Goal: Transaction & Acquisition: Purchase product/service

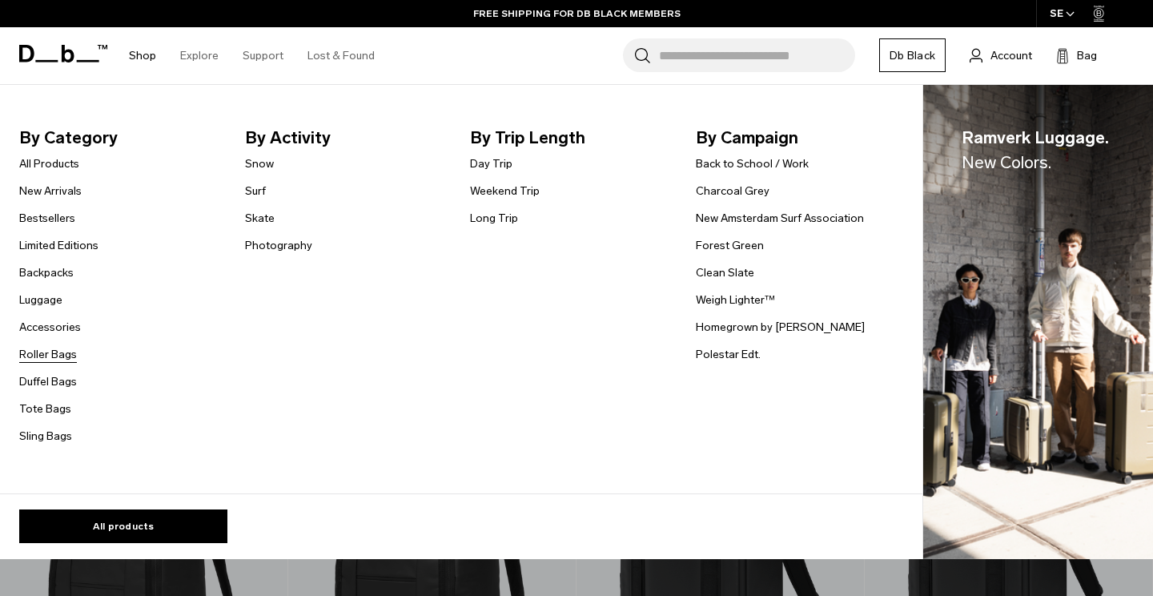
click at [63, 354] on link "Roller Bags" at bounding box center [48, 354] width 58 height 17
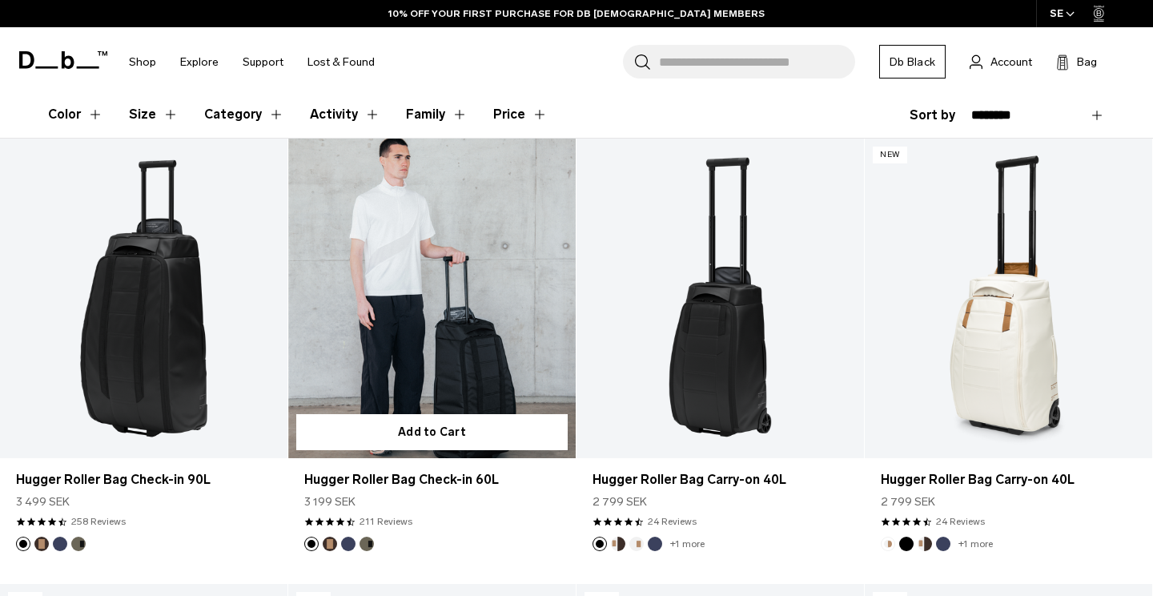
scroll to position [424, 0]
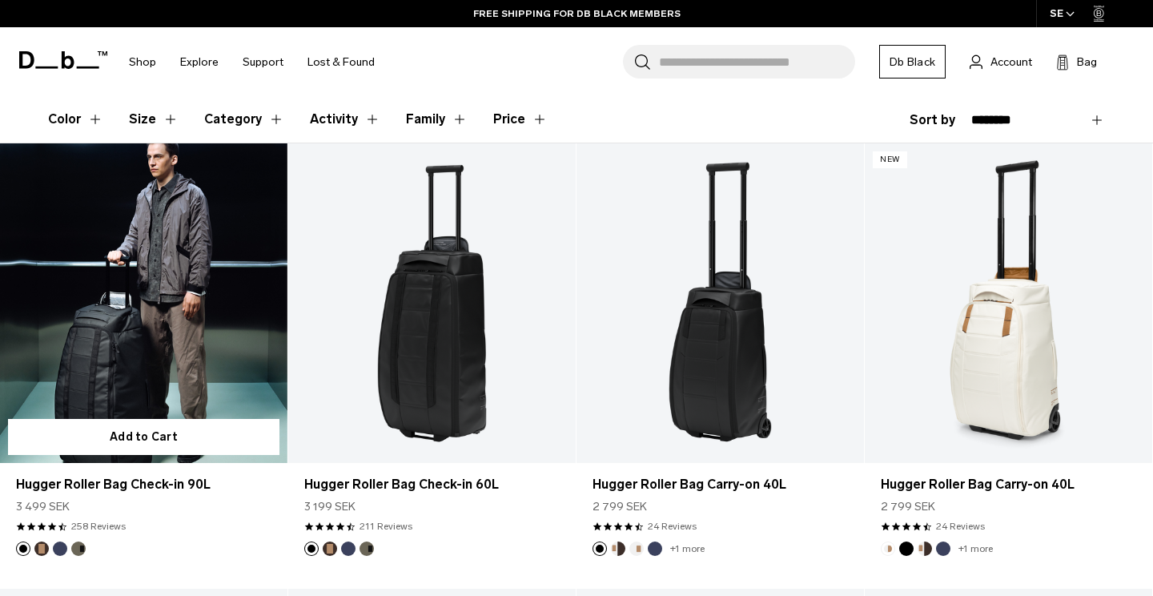
click at [137, 379] on link "Hugger Roller Bag Check-in 90L" at bounding box center [143, 302] width 287 height 319
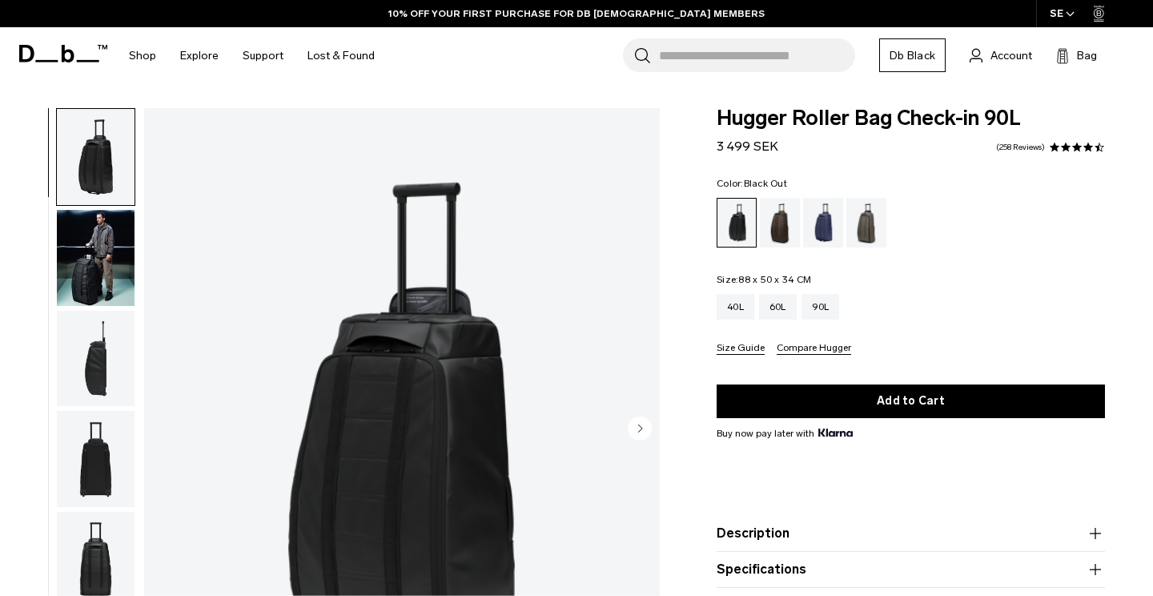
click at [58, 247] on img "button" at bounding box center [96, 258] width 78 height 96
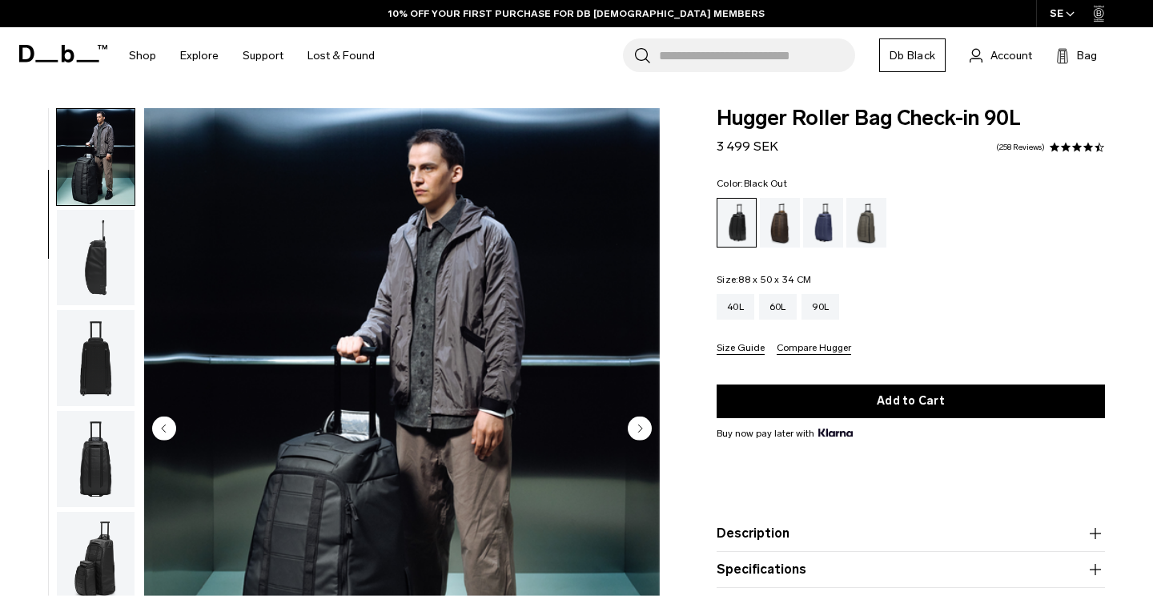
click at [85, 290] on img "button" at bounding box center [96, 258] width 78 height 96
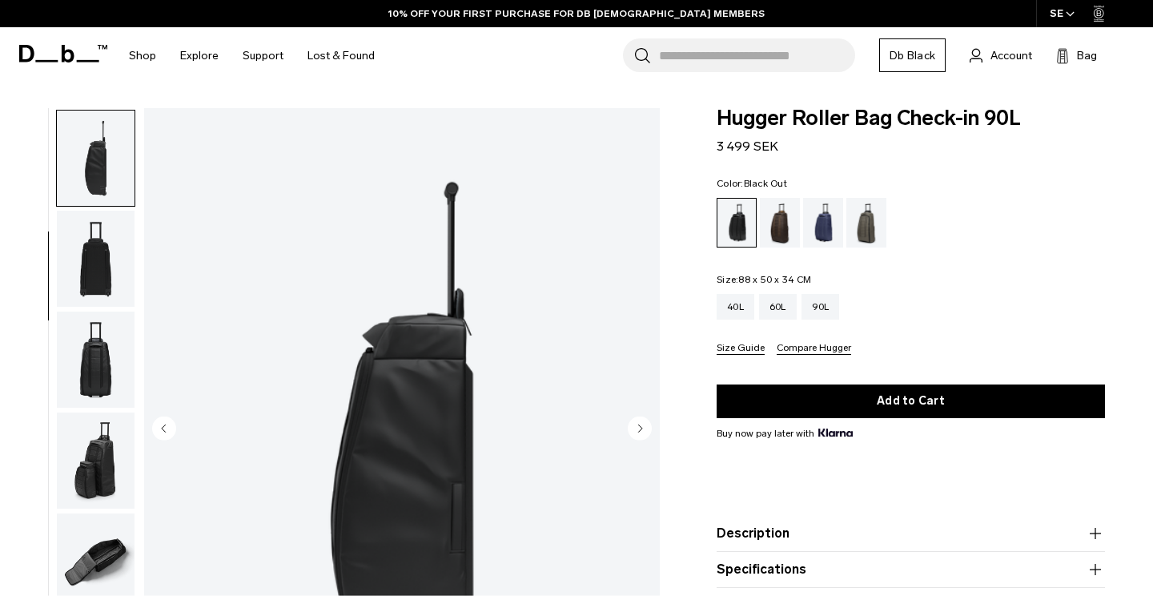
click at [101, 285] on img "button" at bounding box center [96, 259] width 78 height 96
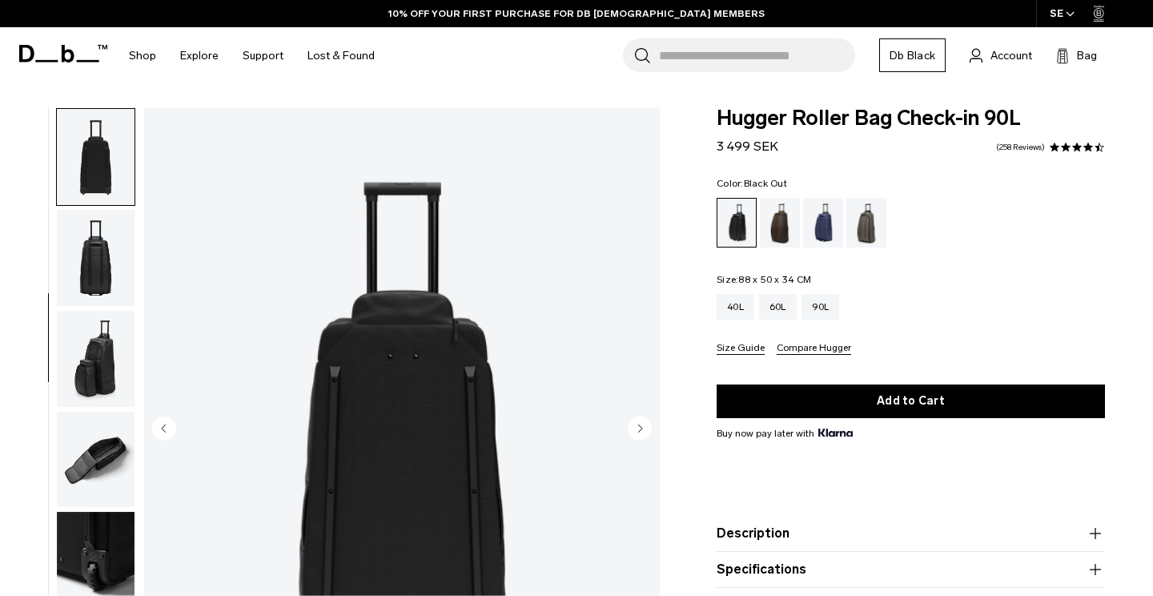
scroll to position [360, 0]
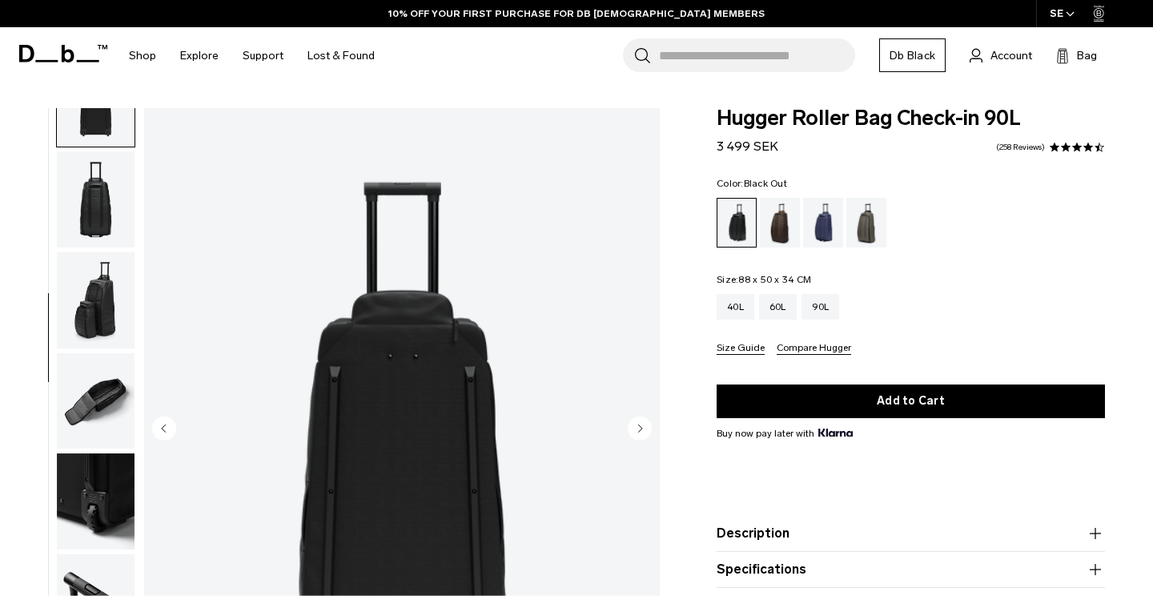
click at [95, 289] on img "button" at bounding box center [96, 300] width 78 height 96
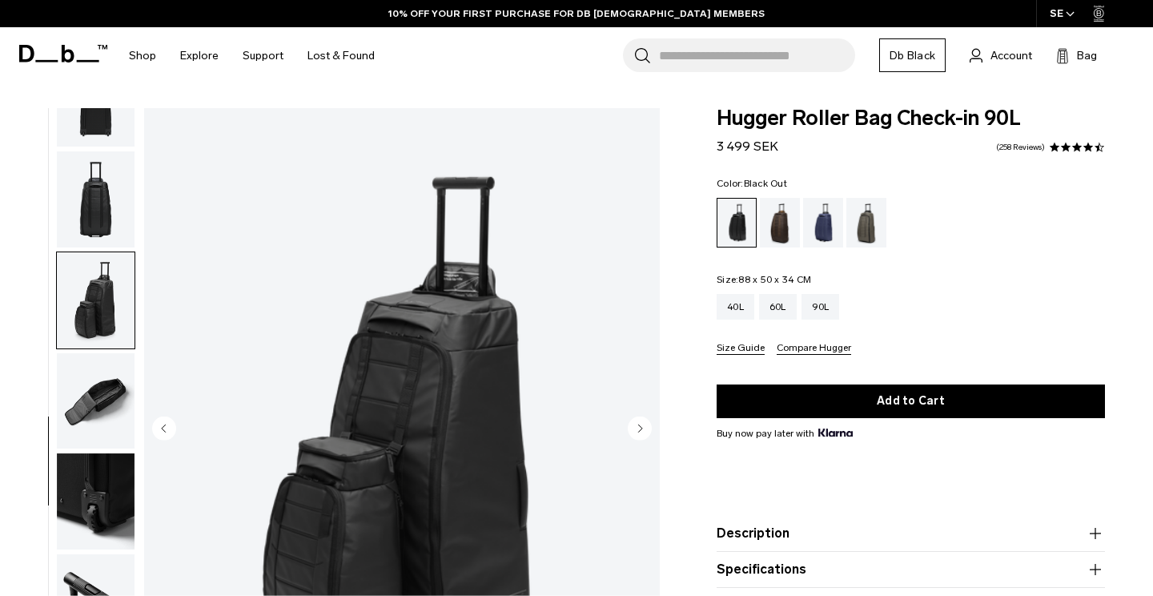
click at [99, 203] on img "button" at bounding box center [96, 199] width 78 height 96
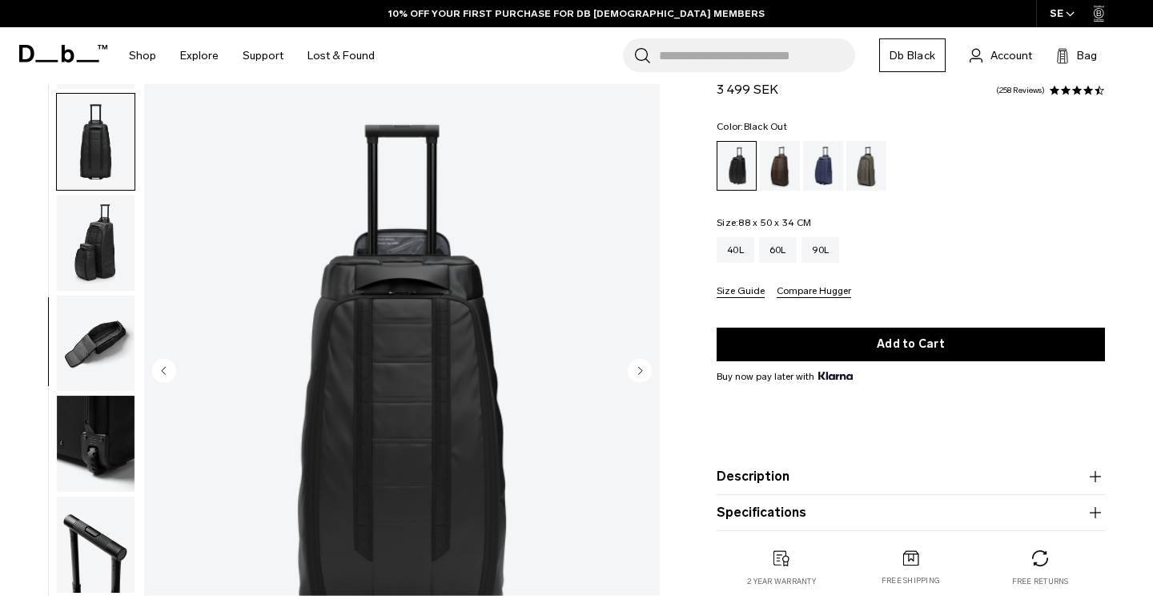
scroll to position [63, 0]
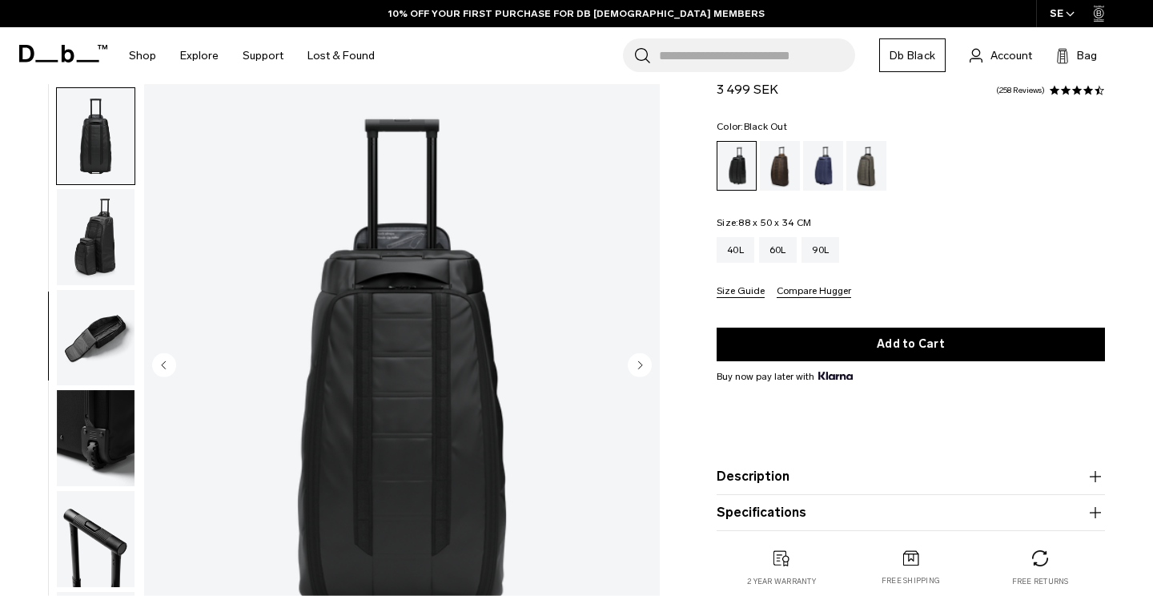
click at [84, 321] on img "button" at bounding box center [96, 338] width 78 height 96
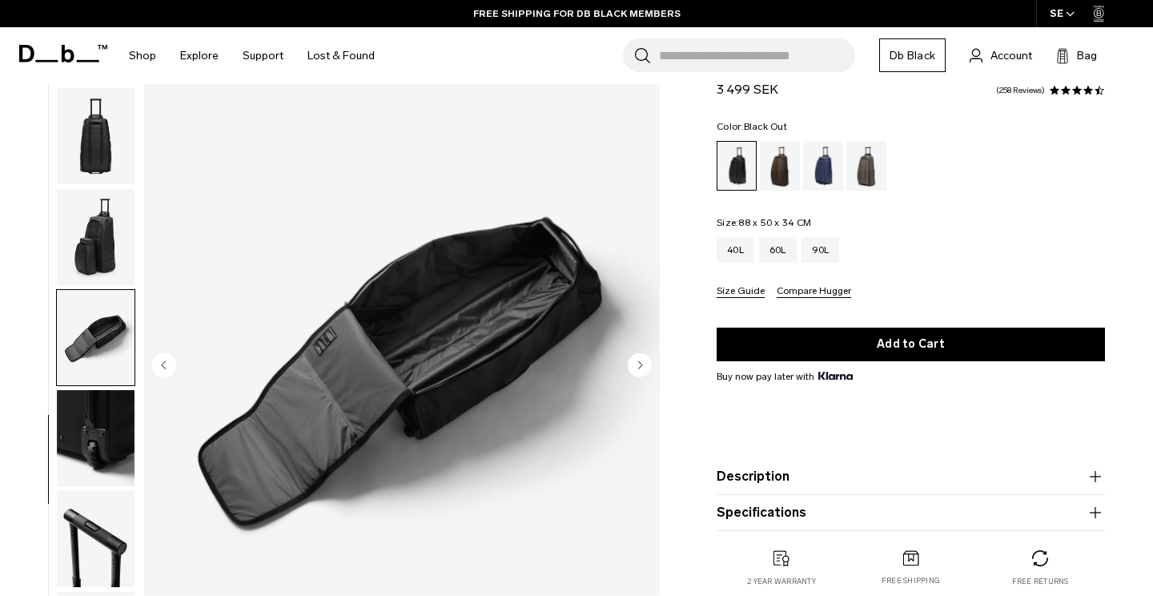
click at [104, 424] on img "button" at bounding box center [96, 438] width 78 height 96
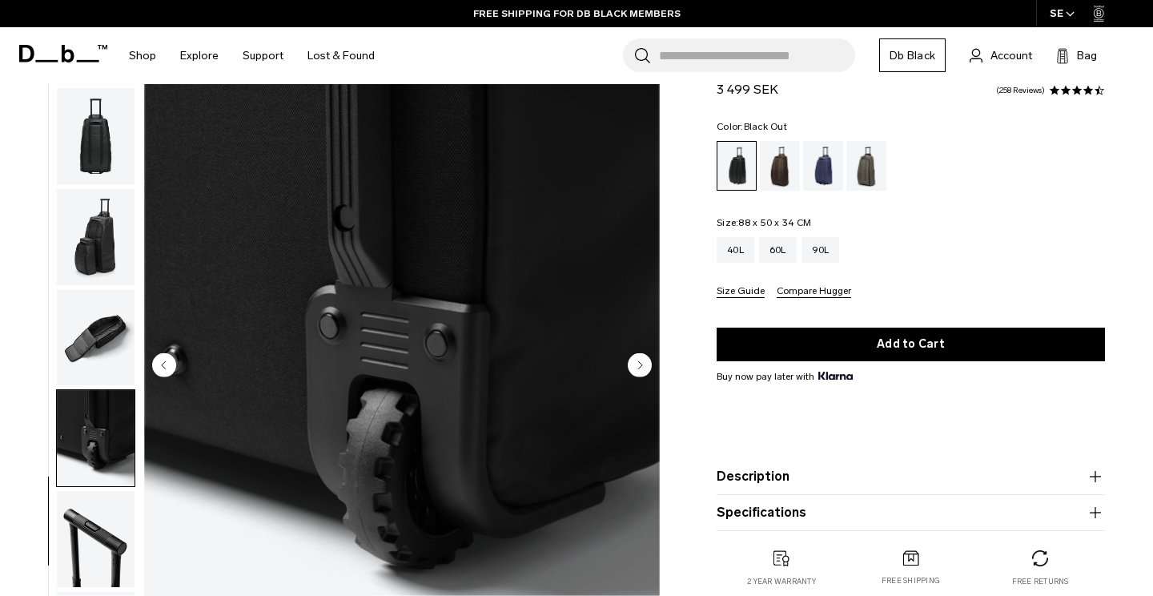
click at [127, 528] on img "button" at bounding box center [96, 539] width 78 height 96
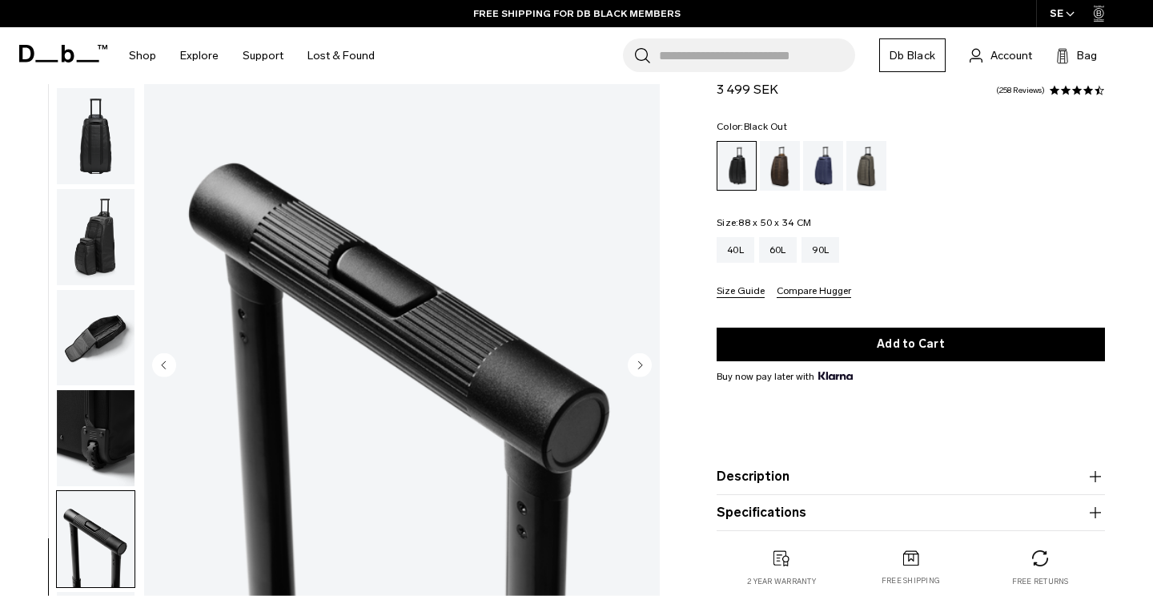
click at [102, 452] on img "button" at bounding box center [96, 438] width 78 height 96
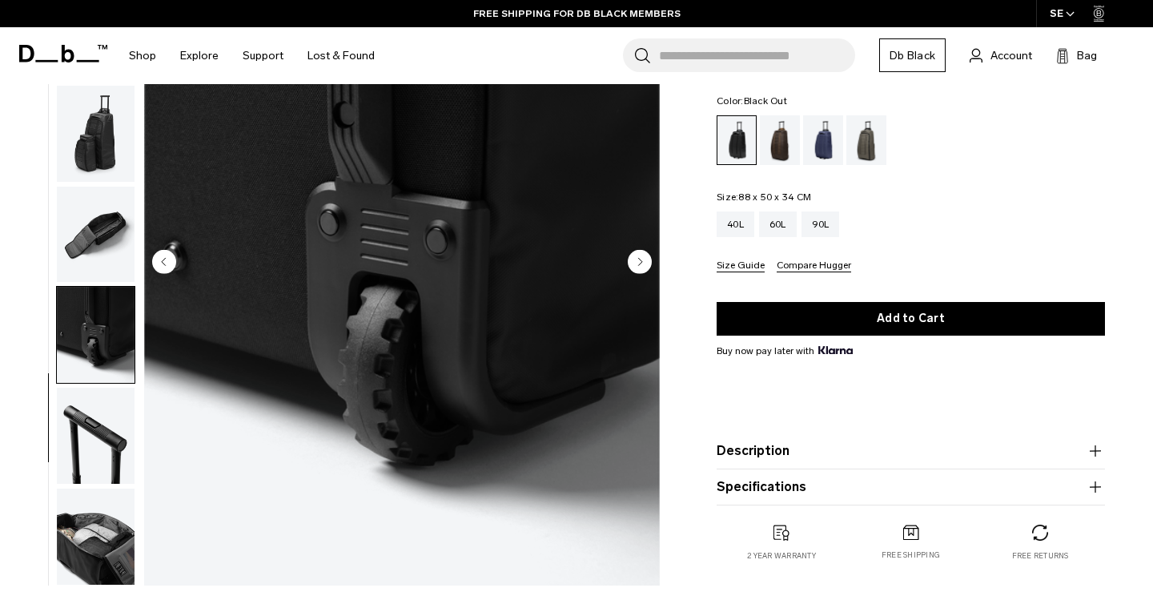
scroll to position [335, 0]
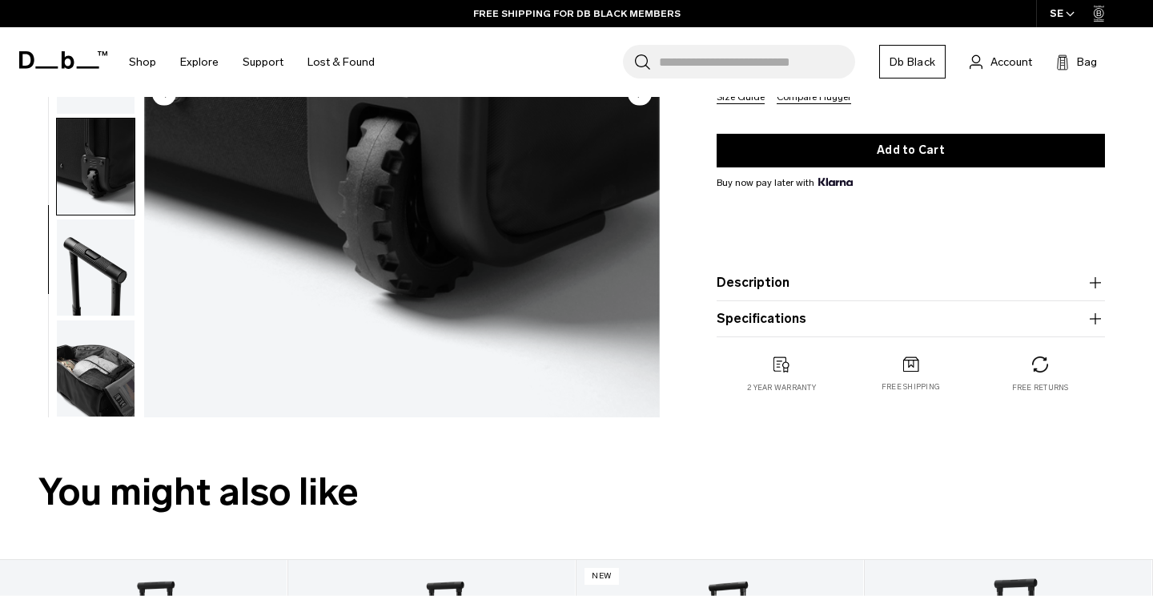
click at [102, 393] on img "button" at bounding box center [96, 368] width 78 height 96
